Goal: Entertainment & Leisure: Consume media (video, audio)

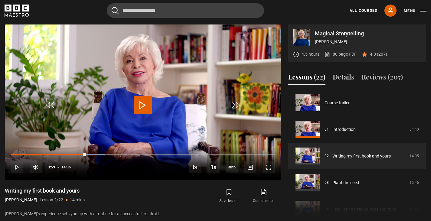
scroll to position [27, 0]
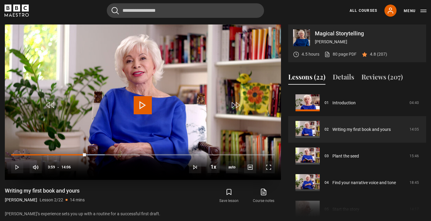
click at [160, 113] on video "Video Player" at bounding box center [143, 103] width 276 height 156
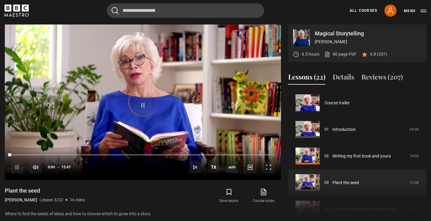
scroll to position [53, 0]
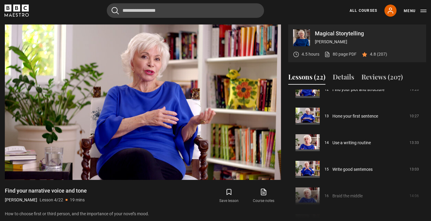
scroll to position [380, 0]
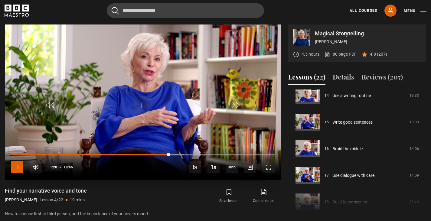
click at [18, 169] on span "Video Player" at bounding box center [17, 167] width 12 height 12
